Goal: Task Accomplishment & Management: Complete application form

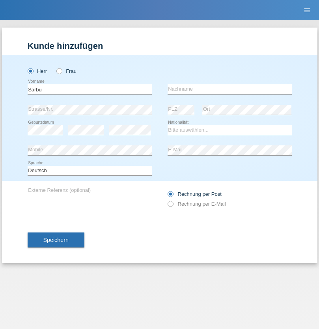
type input "Sarbu"
click at [230, 89] on input "text" at bounding box center [230, 89] width 124 height 10
type input "Nicolae Iulian"
select select "OM"
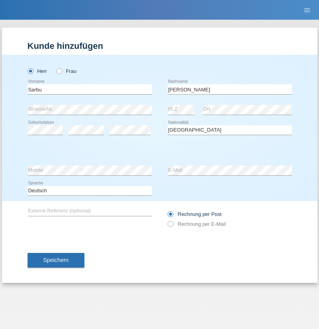
select select "C"
select select "31"
select select "03"
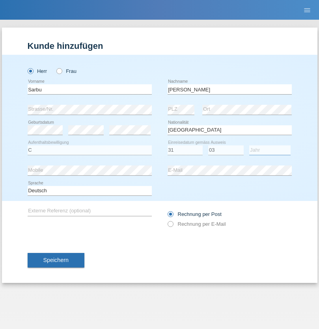
select select "2021"
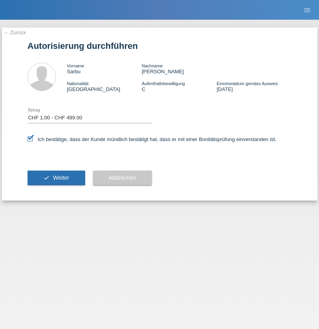
select select "1"
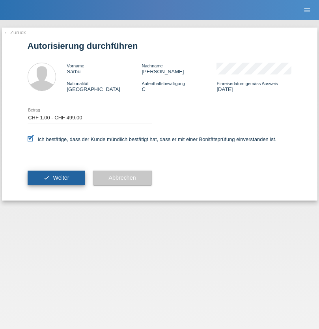
click at [56, 178] on span "Weiter" at bounding box center [61, 178] width 16 height 6
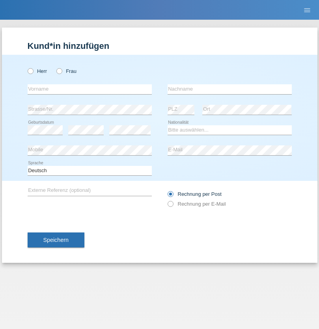
radio input "true"
click at [90, 89] on input "text" at bounding box center [90, 89] width 124 height 10
type input "Fejes"
click at [230, 89] on input "text" at bounding box center [230, 89] width 124 height 10
type input "Vivien"
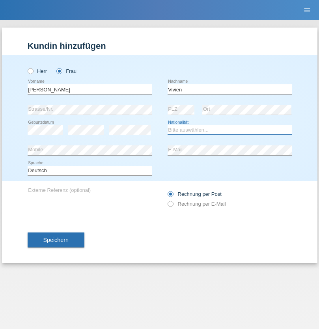
select select "HU"
select select "C"
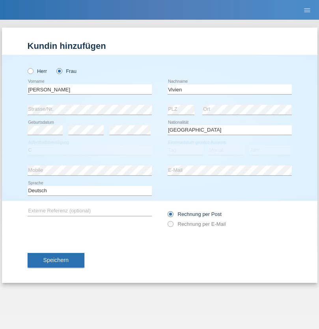
select select "01"
select select "03"
select select "2021"
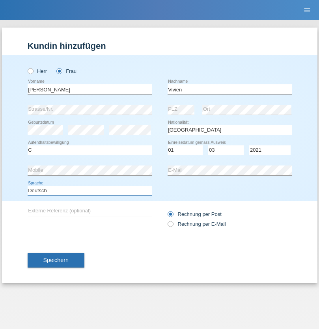
select select "en"
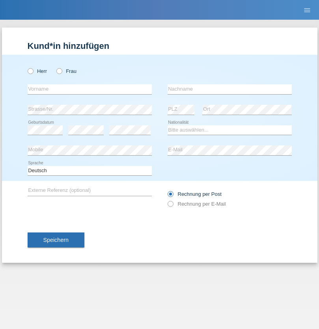
radio input "true"
click at [90, 89] on input "text" at bounding box center [90, 89] width 124 height 10
type input "Lion"
click at [230, 89] on input "text" at bounding box center [230, 89] width 124 height 10
type input "Stirnimann"
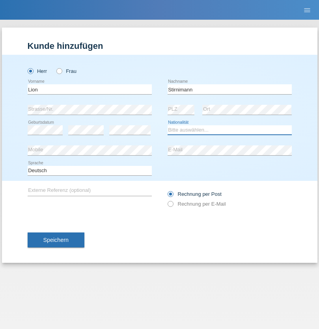
select select "CH"
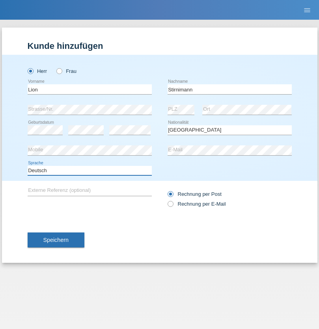
select select "en"
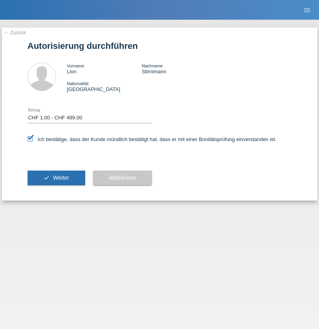
select select "1"
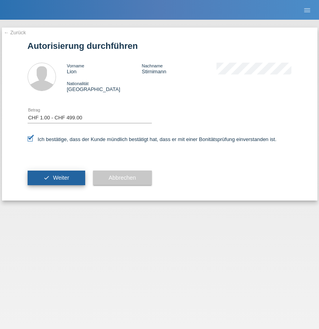
click at [56, 178] on span "Weiter" at bounding box center [61, 178] width 16 height 6
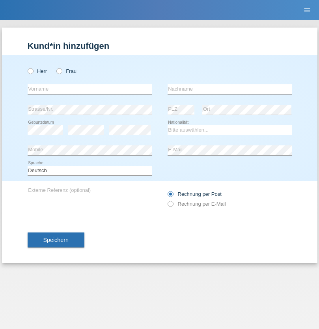
radio input "true"
click at [90, 89] on input "text" at bounding box center [90, 89] width 124 height 10
type input "Alessio"
click at [230, 89] on input "text" at bounding box center [230, 89] width 124 height 10
type input "Boss"
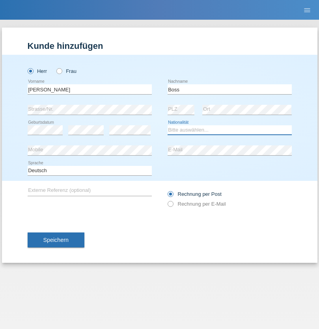
select select "CH"
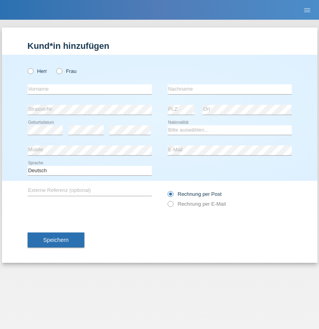
radio input "true"
click at [90, 89] on input "text" at bounding box center [90, 89] width 124 height 10
type input "firat"
click at [230, 89] on input "text" at bounding box center [230, 89] width 124 height 10
type input "kara"
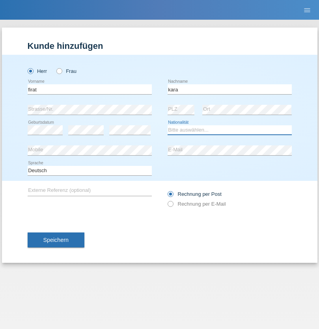
select select "CH"
radio input "true"
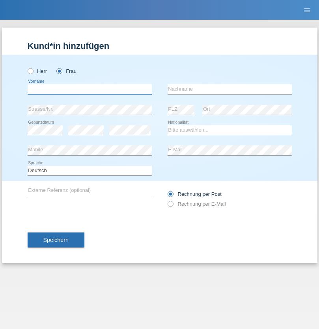
click at [90, 89] on input "text" at bounding box center [90, 89] width 124 height 10
type input "Sabrina"
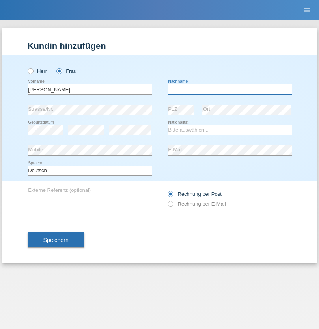
click at [230, 89] on input "text" at bounding box center [230, 89] width 124 height 10
type input "Santos"
select select "PT"
select select "C"
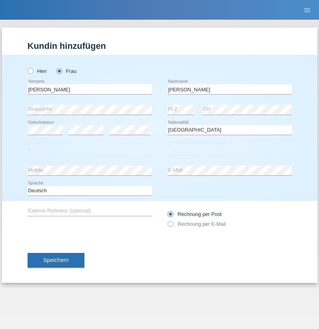
select select "05"
select select "12"
select select "2000"
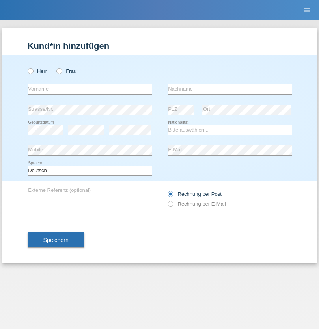
radio input "true"
click at [90, 89] on input "text" at bounding box center [90, 89] width 124 height 10
type input "Anett"
click at [230, 89] on input "text" at bounding box center [230, 89] width 124 height 10
type input "Tanner"
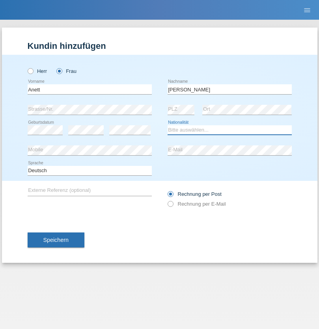
select select "HU"
select select "C"
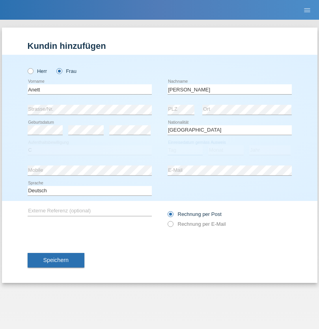
select select "04"
select select "09"
select select "2021"
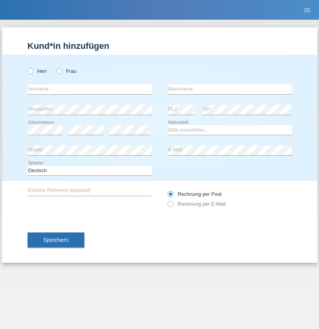
radio input "true"
click at [90, 89] on input "text" at bounding box center [90, 89] width 124 height 10
type input "Tanja"
click at [230, 89] on input "text" at bounding box center [230, 89] width 124 height 10
type input "Hirsiger"
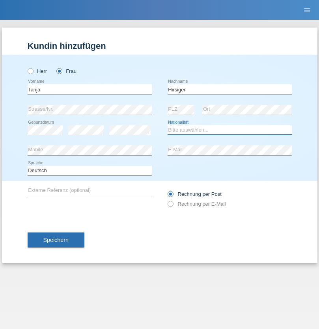
select select "CH"
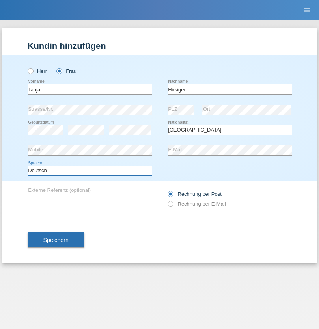
select select "en"
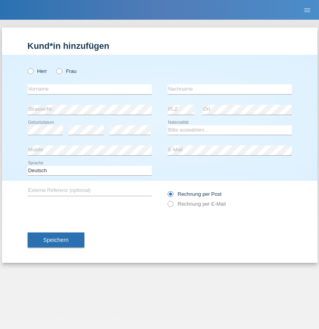
radio input "true"
click at [90, 89] on input "text" at bounding box center [90, 89] width 124 height 10
type input "Ketty"
click at [230, 89] on input "text" at bounding box center [230, 89] width 124 height 10
type input "Kalupnath"
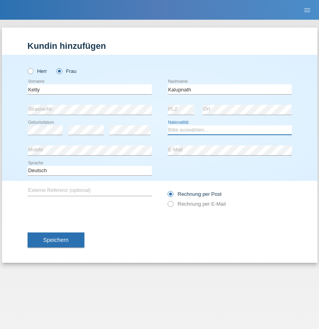
select select "CH"
